Goal: Task Accomplishment & Management: Manage account settings

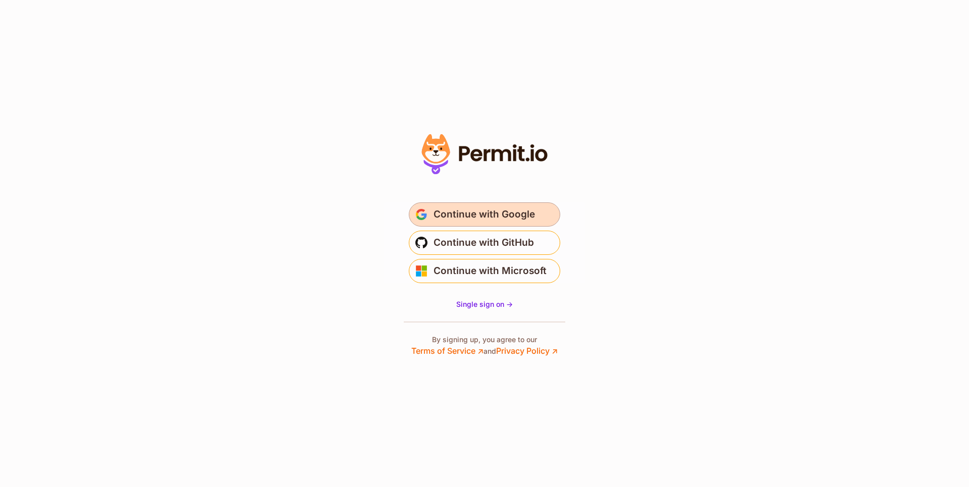
click at [487, 216] on span "Continue with Google" at bounding box center [484, 214] width 101 height 16
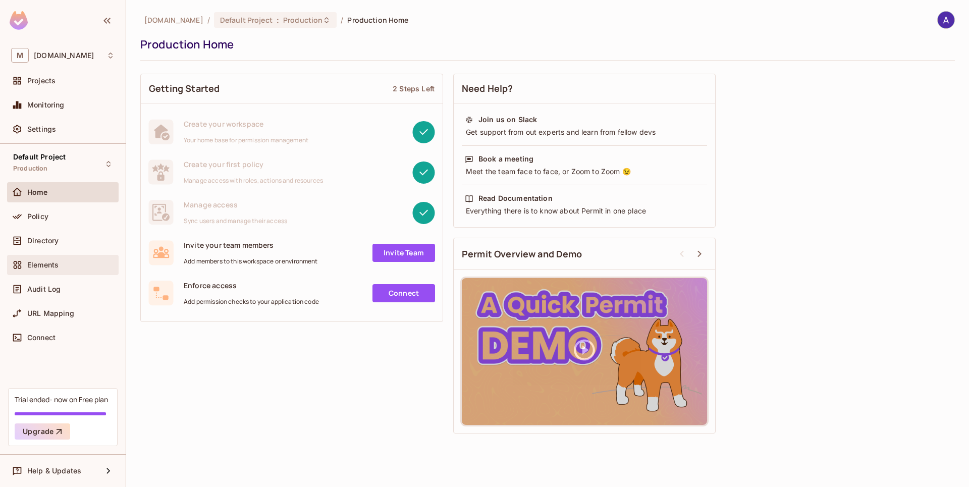
click at [39, 264] on span "Elements" at bounding box center [42, 265] width 31 height 8
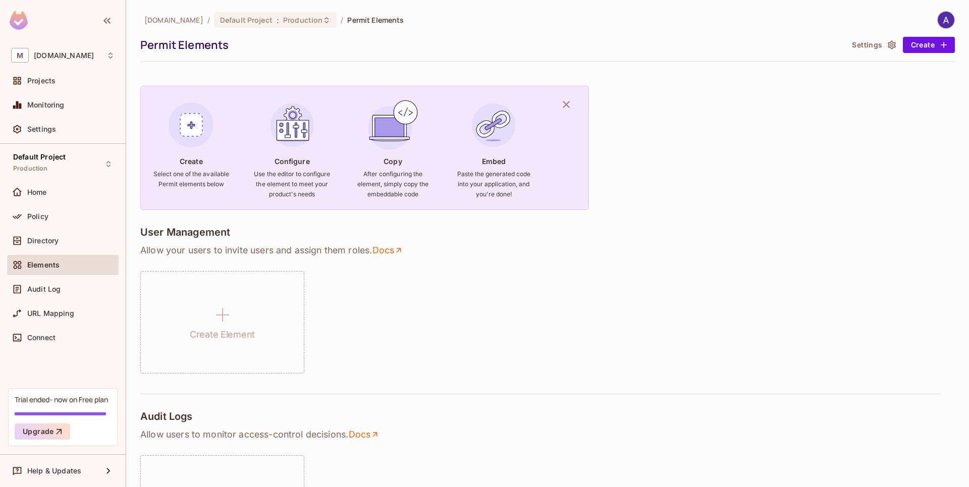
click at [565, 103] on icon "button" at bounding box center [566, 104] width 7 height 7
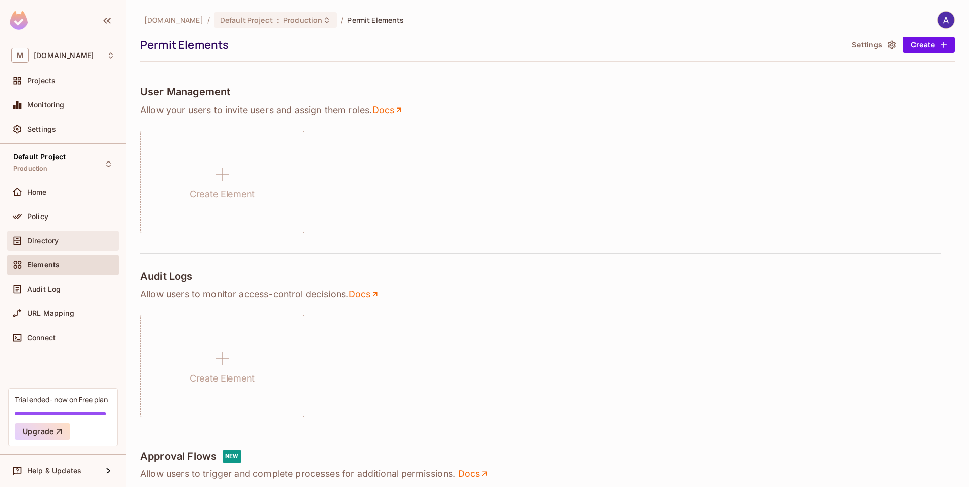
click at [47, 240] on span "Directory" at bounding box center [42, 241] width 31 height 8
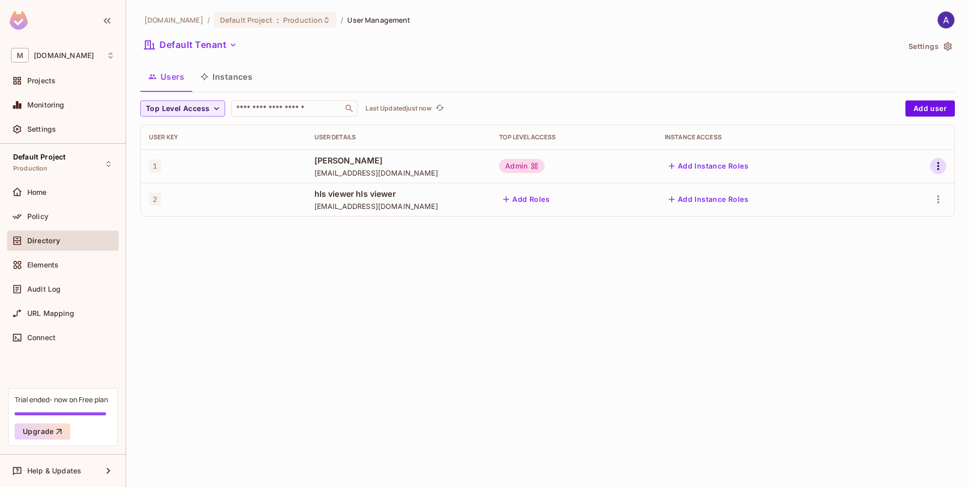
click at [935, 166] on icon "button" at bounding box center [938, 166] width 12 height 12
click at [909, 212] on div "Edit Attributes" at bounding box center [903, 211] width 50 height 10
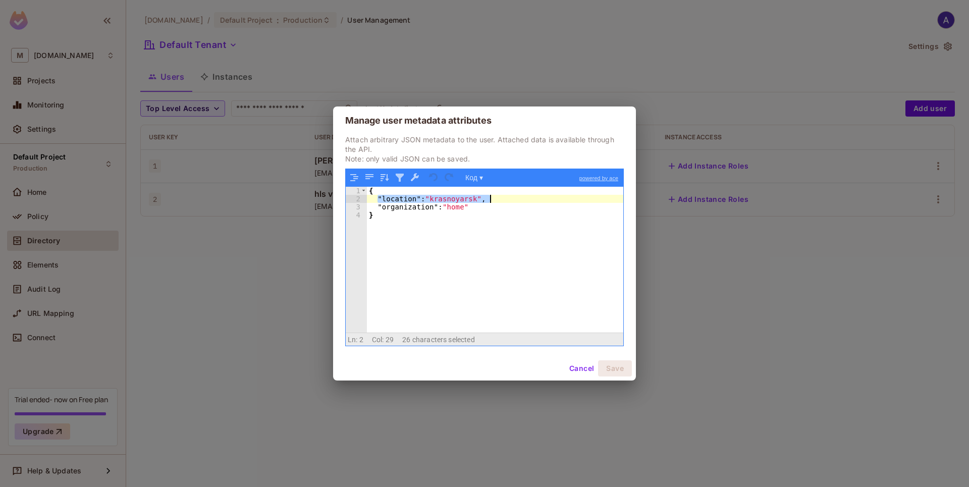
drag, startPoint x: 379, startPoint y: 198, endPoint x: 500, endPoint y: 200, distance: 121.2
click at [500, 200] on div "{ "location" : "krasnoyarsk" , "organization" : "home" }" at bounding box center [495, 268] width 256 height 163
click at [475, 208] on div "{ "location" : "krasnoyarsk" , "organization" : "home" }" at bounding box center [495, 268] width 256 height 163
drag, startPoint x: 488, startPoint y: 208, endPoint x: 361, endPoint y: 206, distance: 126.7
click at [361, 206] on div "1 2 3 4 { "location" : "krasnoyarsk" , "organization" : "home" } XXXXXXXXXXXXXX…" at bounding box center [485, 260] width 278 height 146
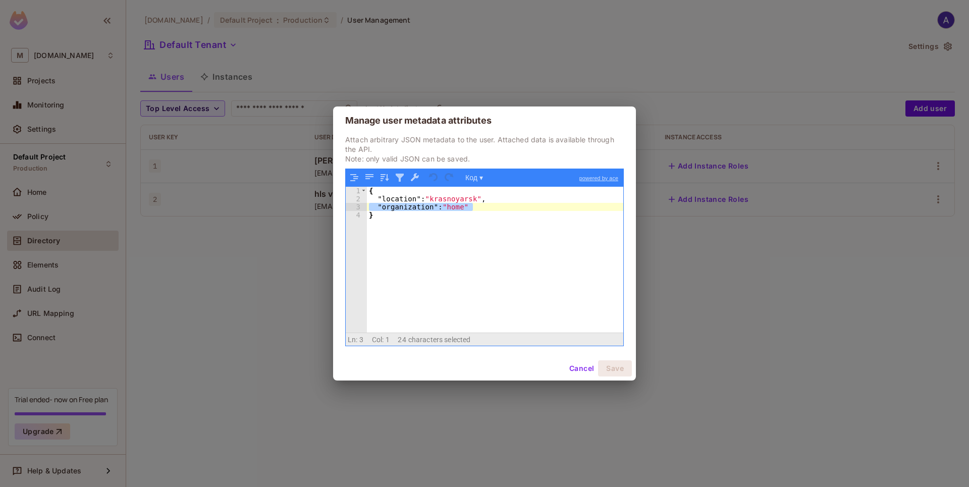
click at [412, 222] on div "{ "location" : "krasnoyarsk" , "organization" : "home" }" at bounding box center [495, 268] width 256 height 163
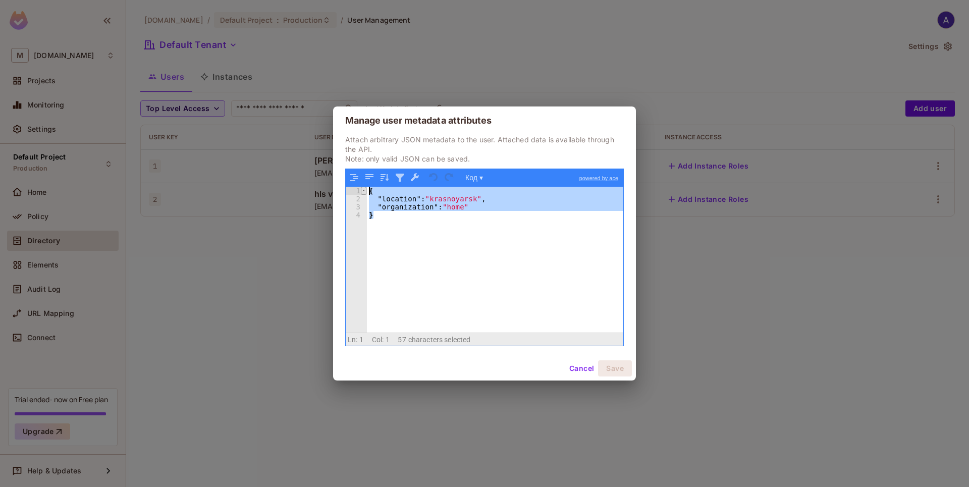
drag, startPoint x: 386, startPoint y: 220, endPoint x: 363, endPoint y: 187, distance: 40.6
click at [363, 187] on div "1 2 3 4 { "location" : "krasnoyarsk" , "organization" : "home" } XXXXXXXXXXXXXX…" at bounding box center [485, 260] width 278 height 146
click at [490, 198] on div "{ "location" : "krasnoyarsk" , "organization" : "home" }" at bounding box center [495, 260] width 256 height 146
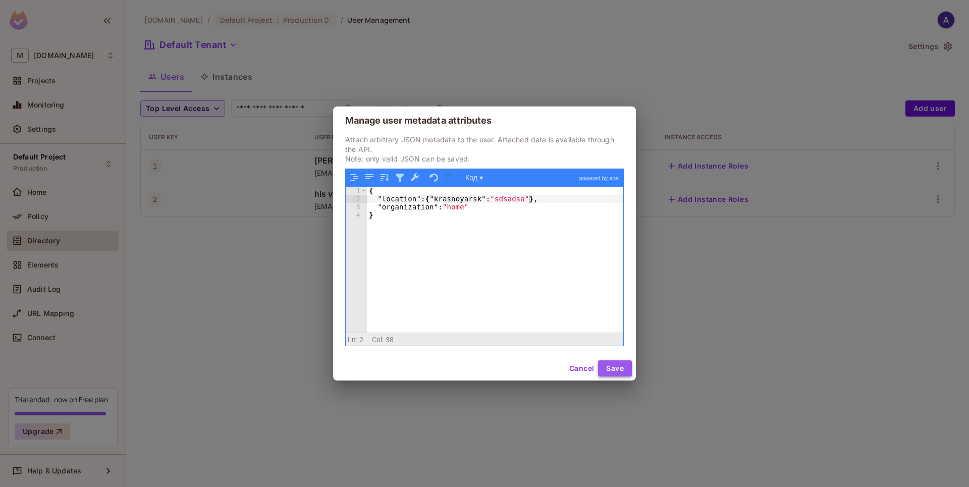
click at [615, 372] on button "Save" at bounding box center [615, 368] width 34 height 16
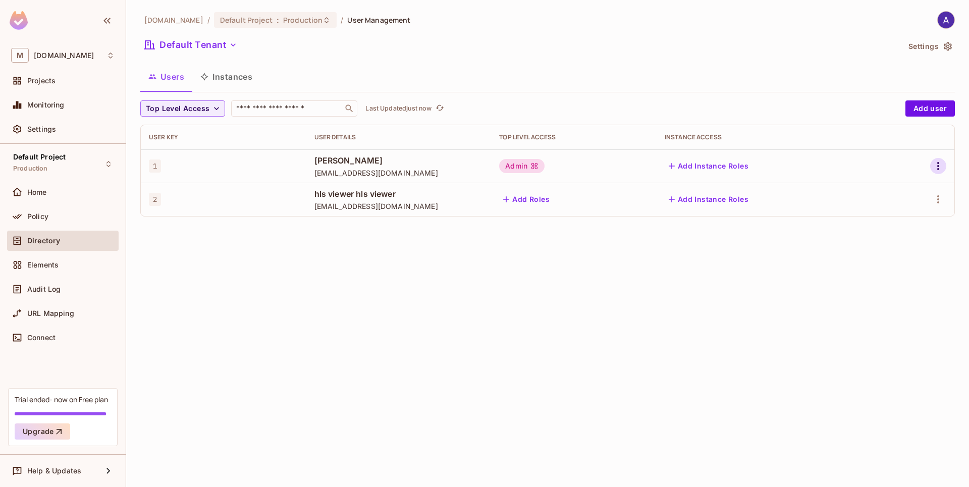
click at [940, 164] on icon "button" at bounding box center [938, 166] width 12 height 12
click at [895, 213] on div "Edit Attributes" at bounding box center [903, 211] width 50 height 10
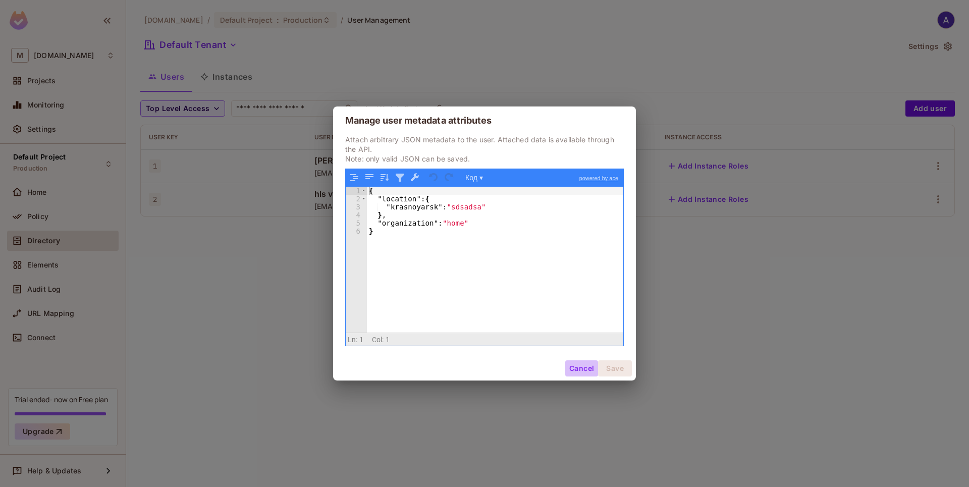
click at [577, 367] on button "Cancel" at bounding box center [581, 368] width 33 height 16
